Goal: Information Seeking & Learning: Learn about a topic

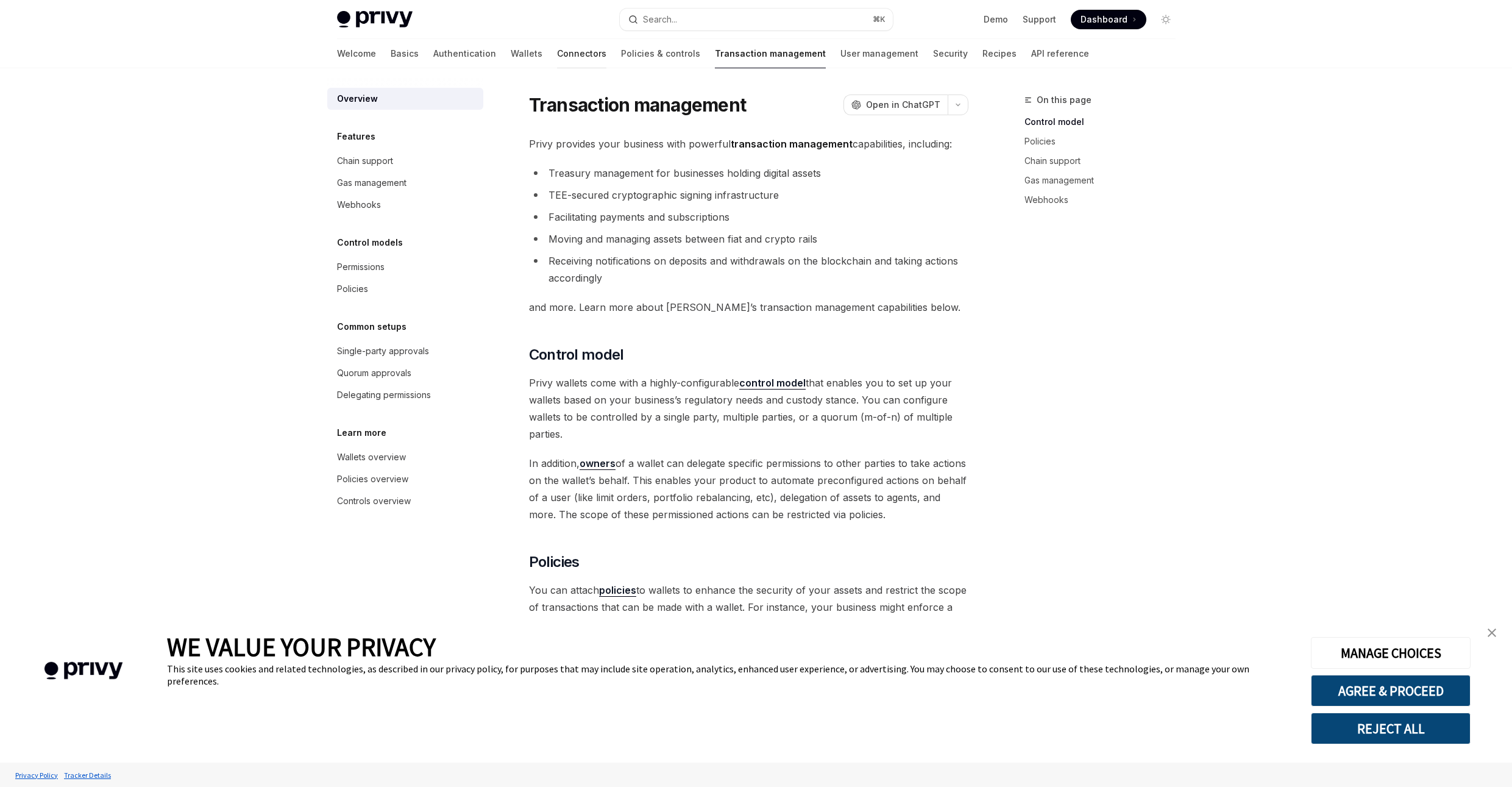
click at [557, 54] on link "Connectors" at bounding box center [581, 53] width 50 height 29
type textarea "*"
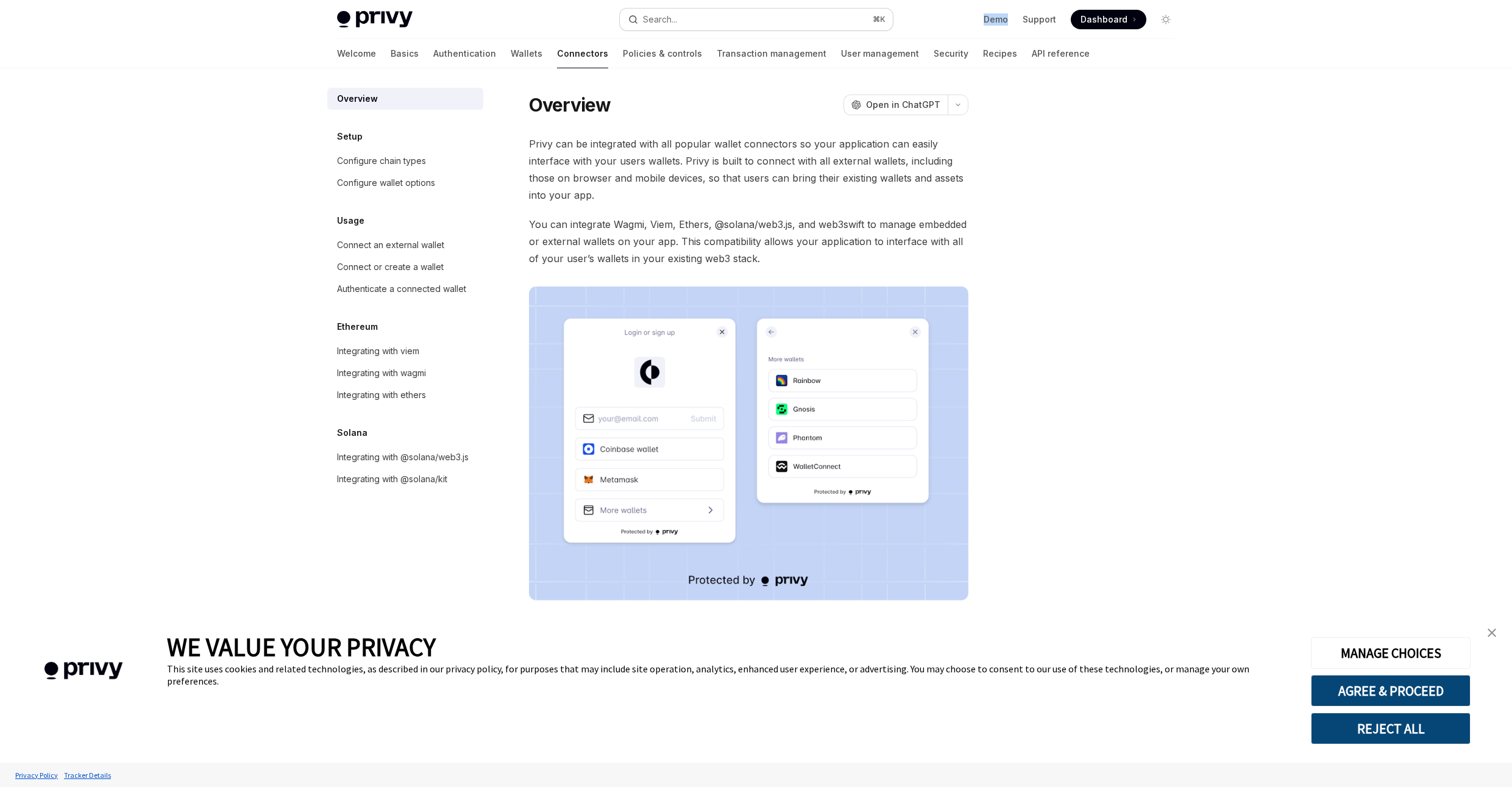
click at [676, 23] on div "Search..." at bounding box center [660, 19] width 34 height 14
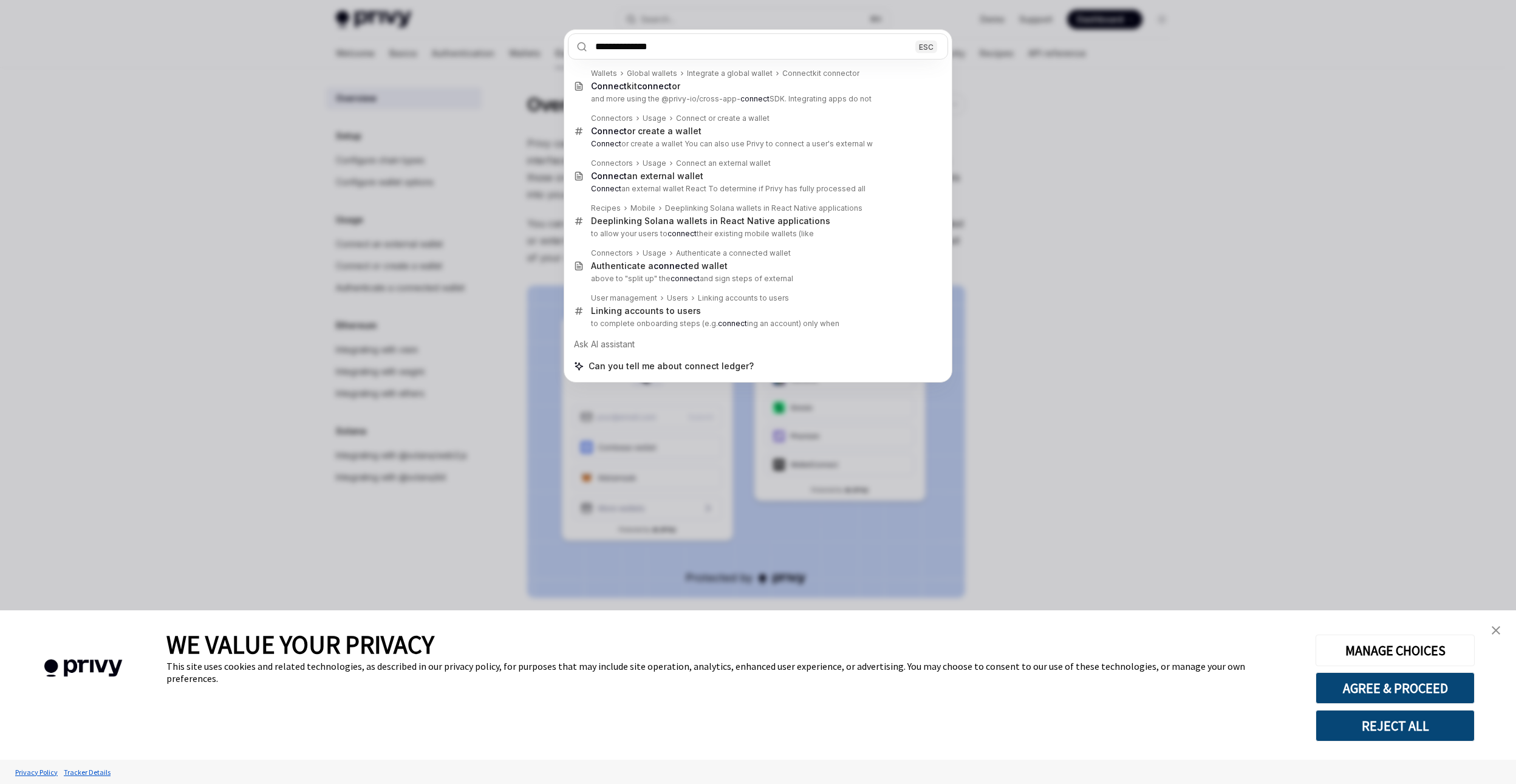
type input "**********"
click at [184, 252] on div "**********" at bounding box center [758, 392] width 1516 height 784
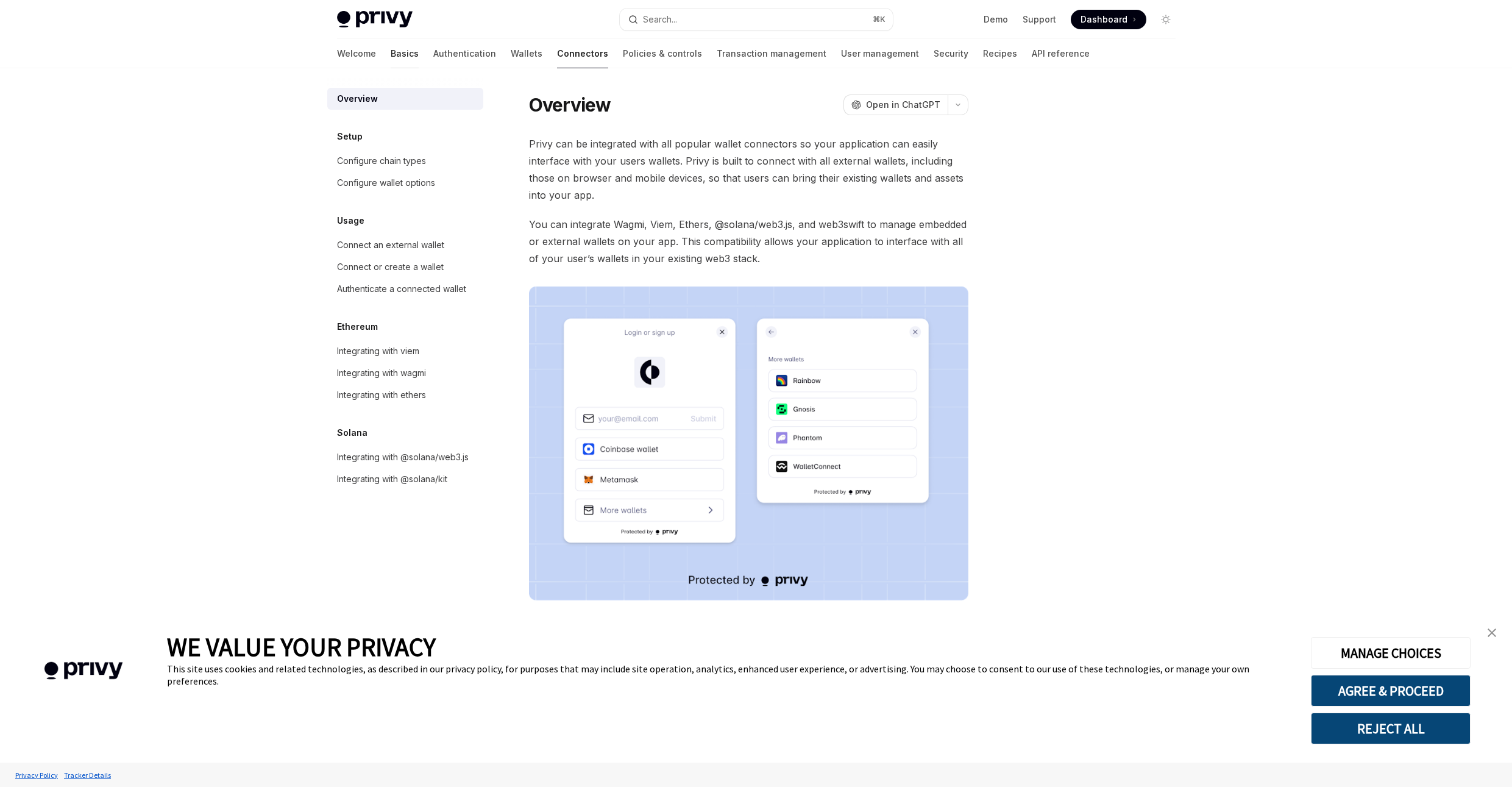
click at [390, 51] on link "Basics" at bounding box center [404, 53] width 28 height 29
type textarea "*"
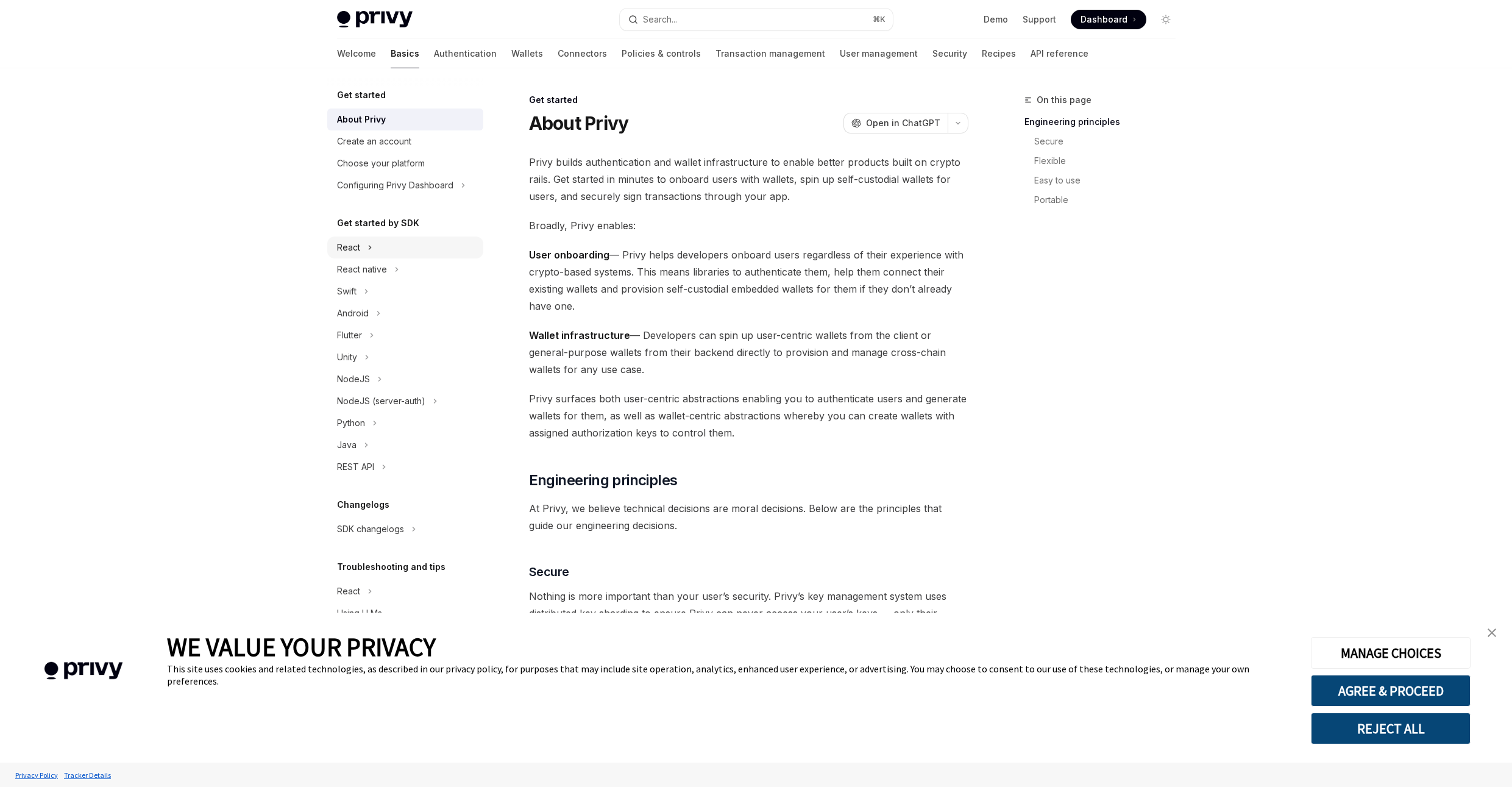
click at [369, 242] on icon at bounding box center [370, 247] width 5 height 14
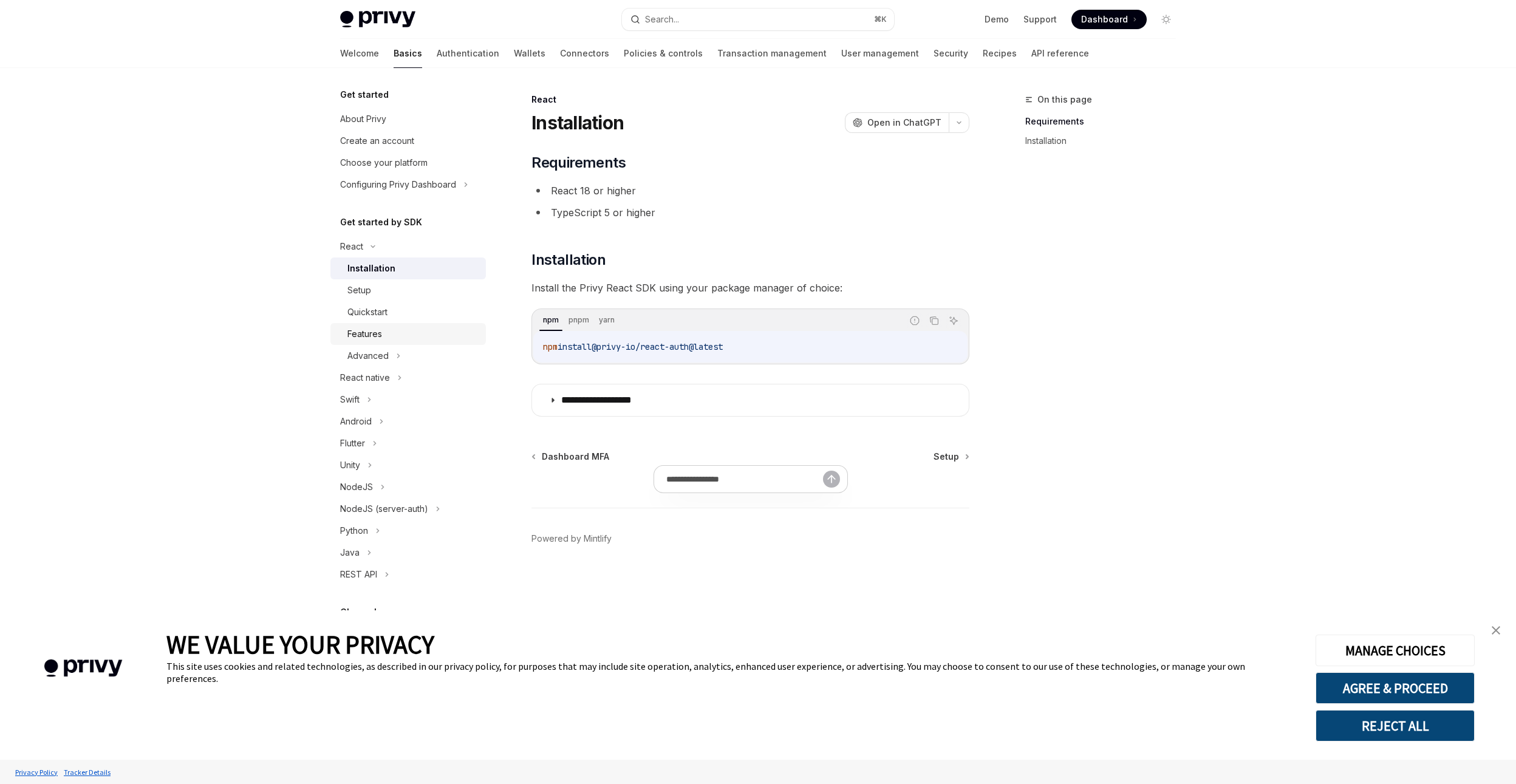
click at [371, 338] on div "Features" at bounding box center [364, 334] width 34 height 14
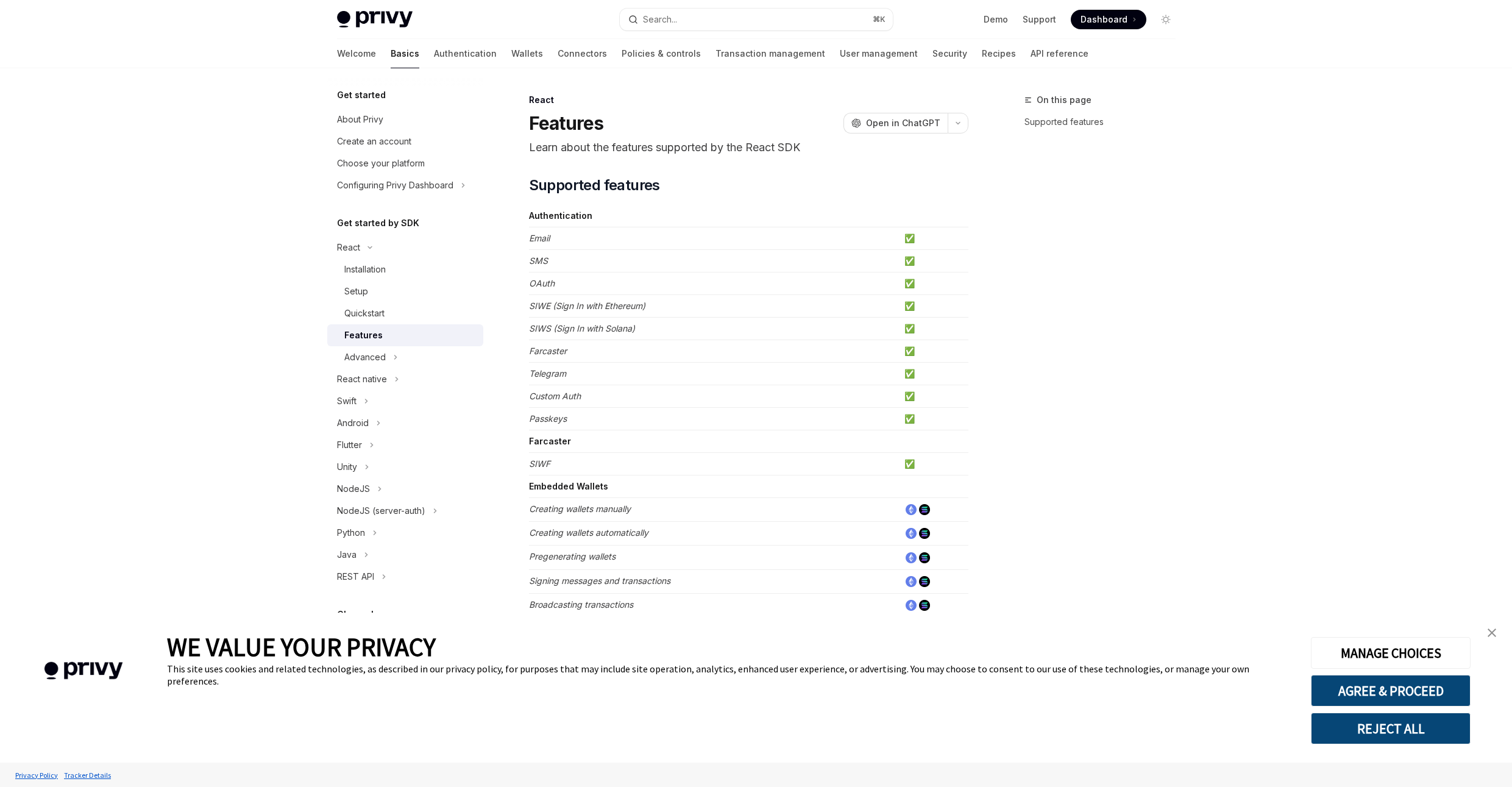
type textarea "*"
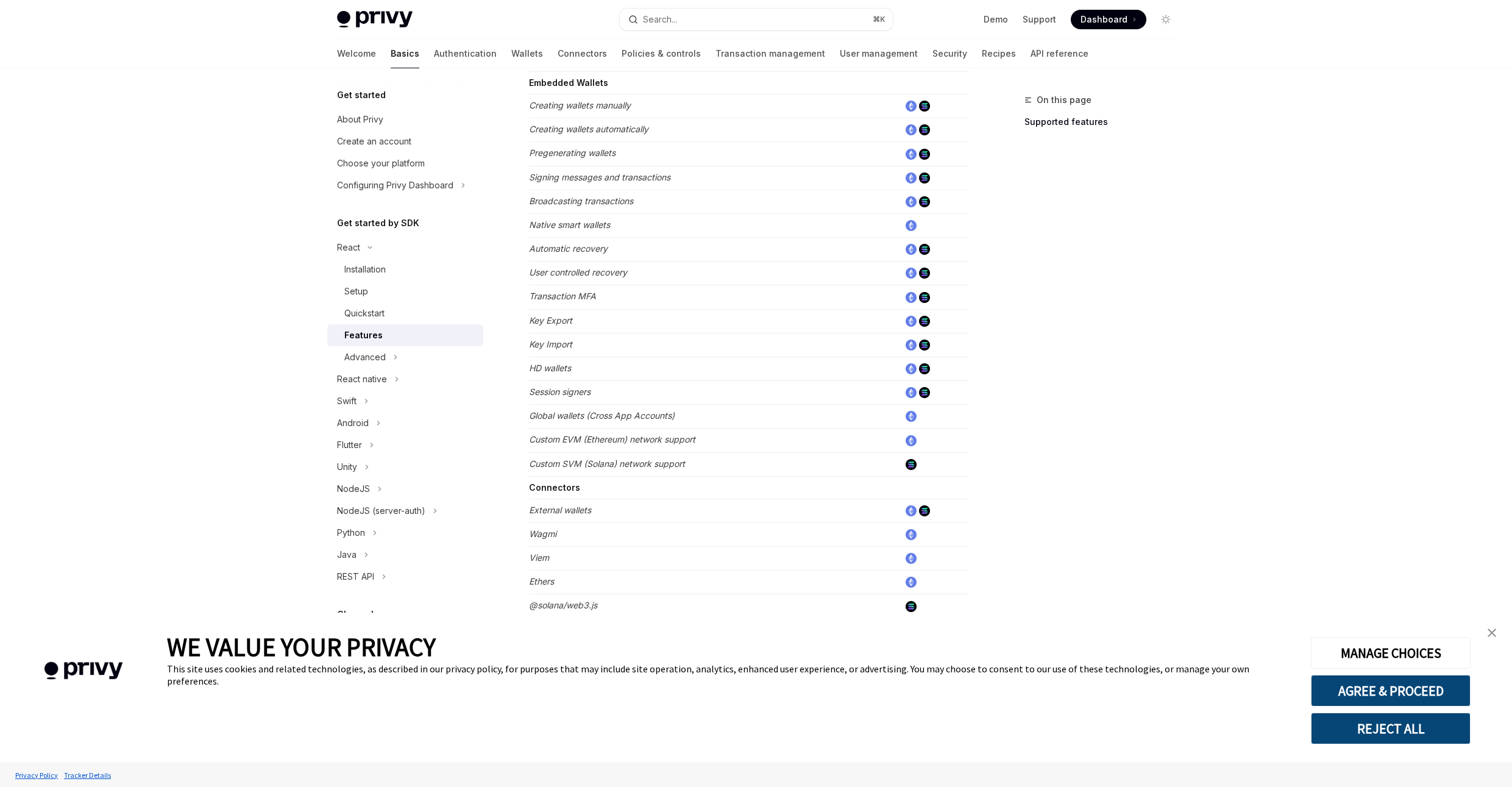
scroll to position [403, 0]
